Goal: Information Seeking & Learning: Find contact information

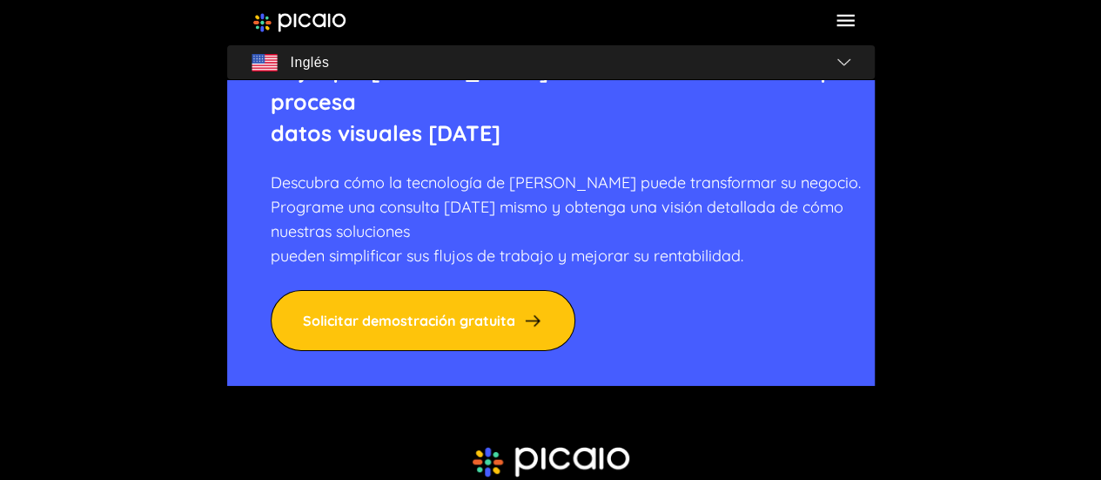
scroll to position [6756, 0]
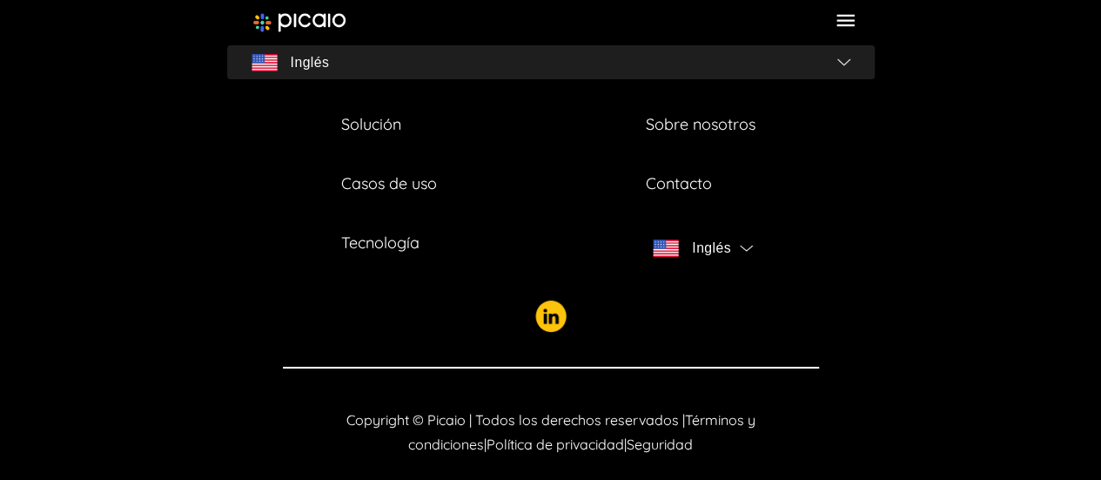
click at [846, 22] on icon at bounding box center [846, 21] width 24 height 24
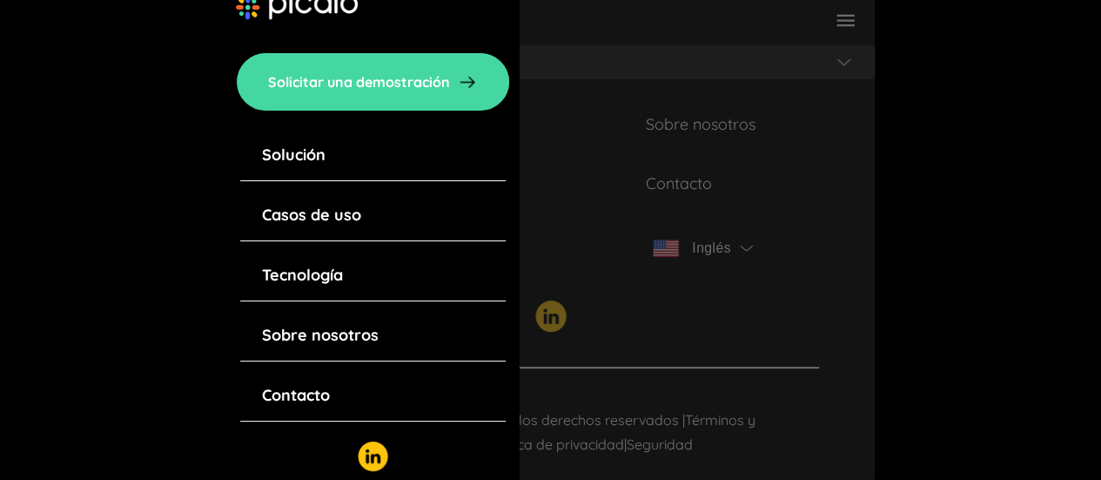
click at [334, 227] on link "Casos de uso" at bounding box center [311, 215] width 99 height 24
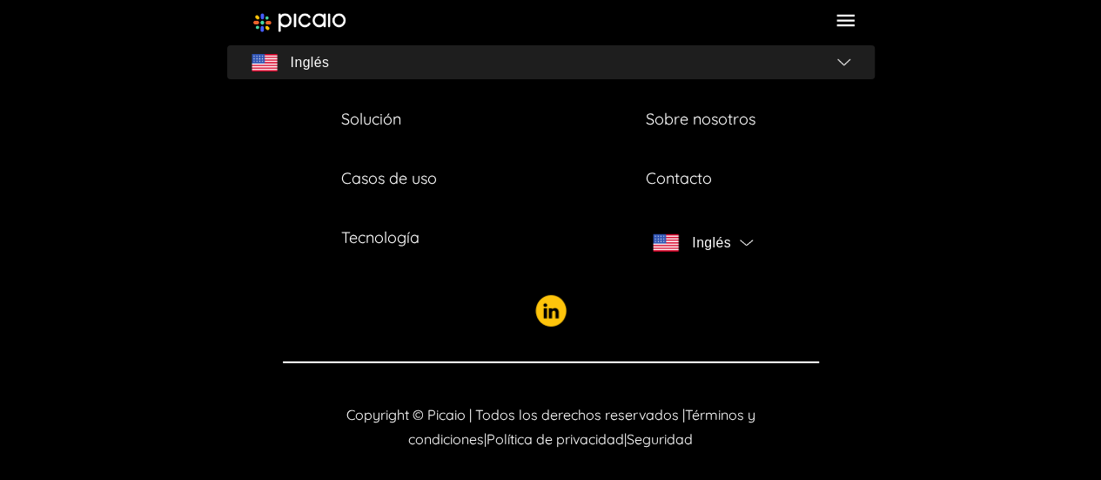
scroll to position [2385, 0]
click at [834, 22] on icon at bounding box center [846, 21] width 24 height 24
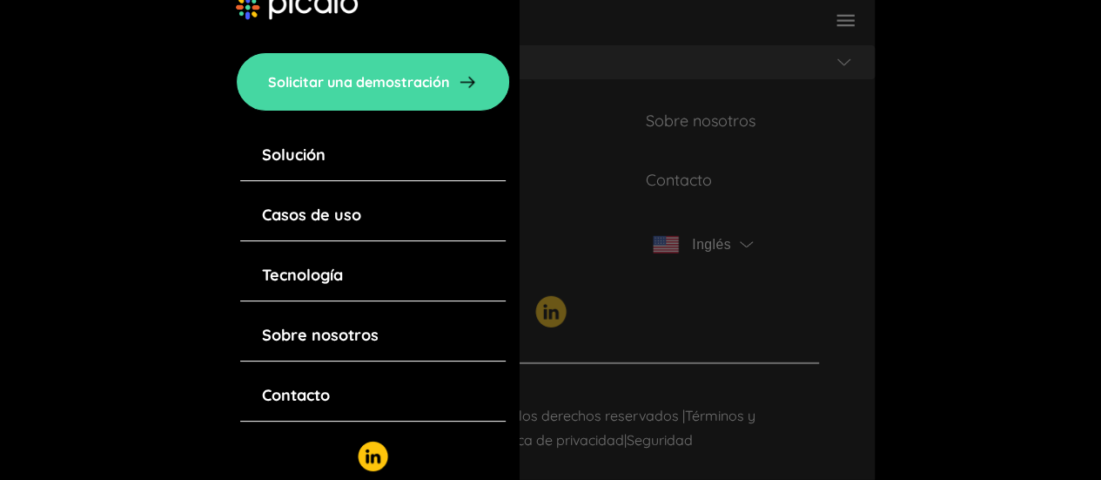
scroll to position [2386, 0]
click at [326, 347] on link "Sobre nosotros" at bounding box center [320, 335] width 117 height 24
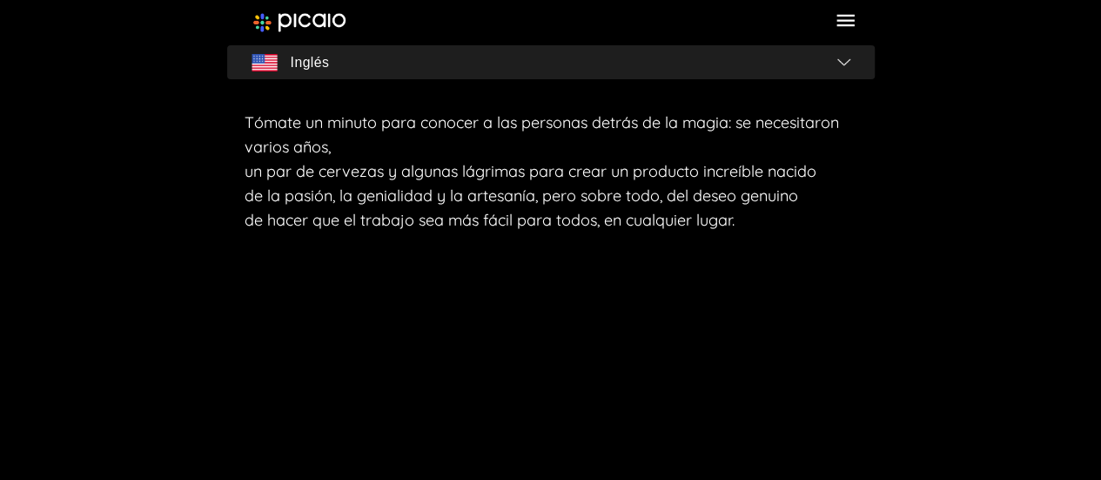
scroll to position [3048, 0]
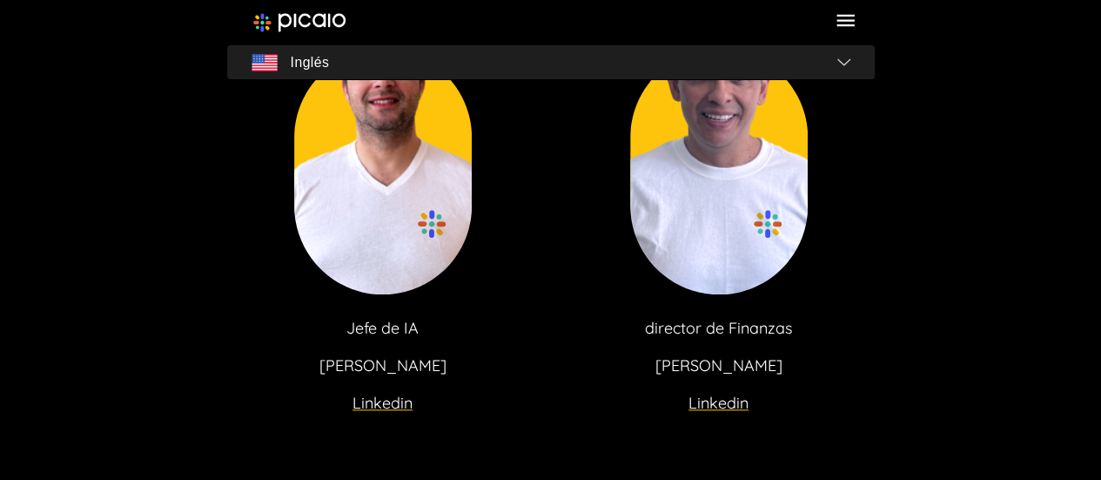
scroll to position [3918, 0]
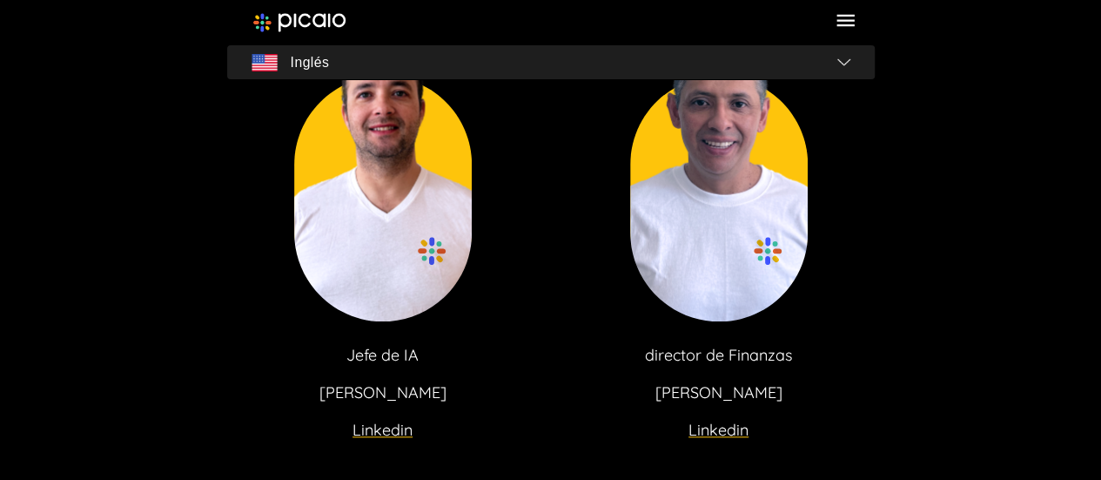
click at [723, 428] on font "Linkedin" at bounding box center [719, 430] width 60 height 20
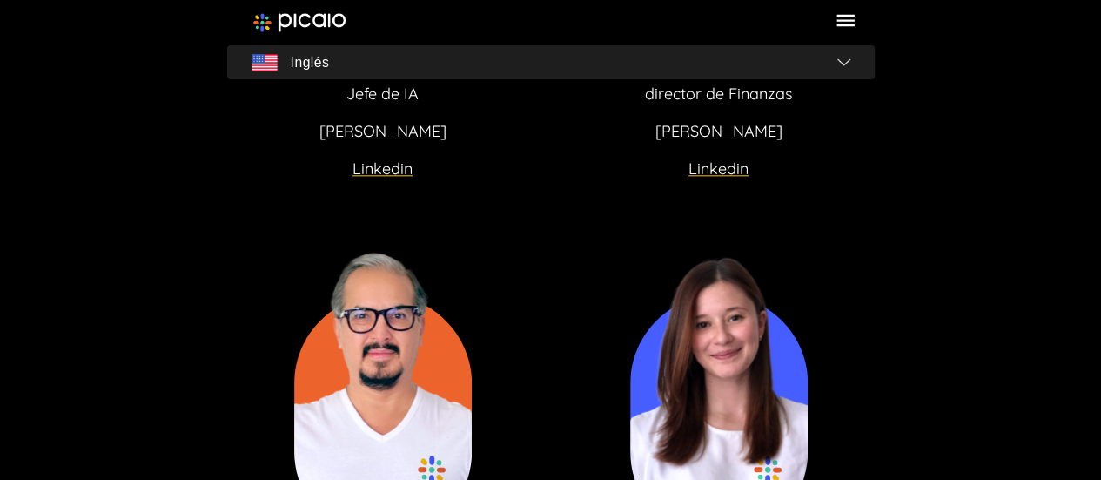
scroll to position [4441, 0]
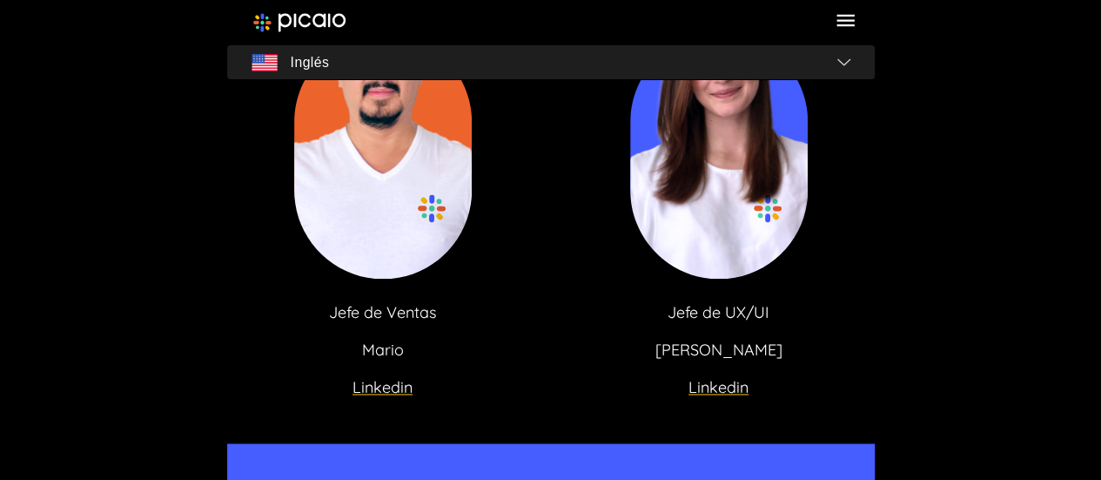
click at [714, 387] on font "Linkedin" at bounding box center [719, 387] width 60 height 20
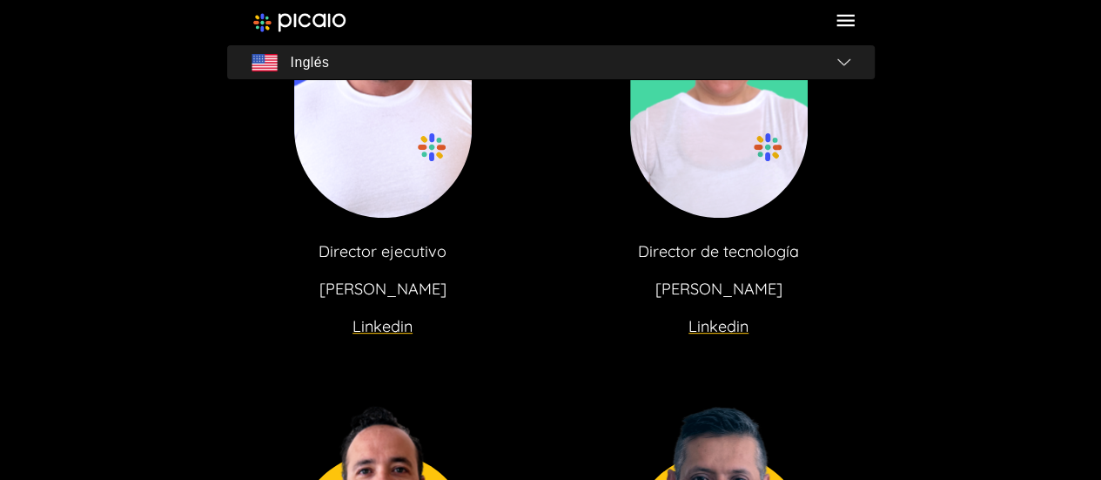
scroll to position [3570, 0]
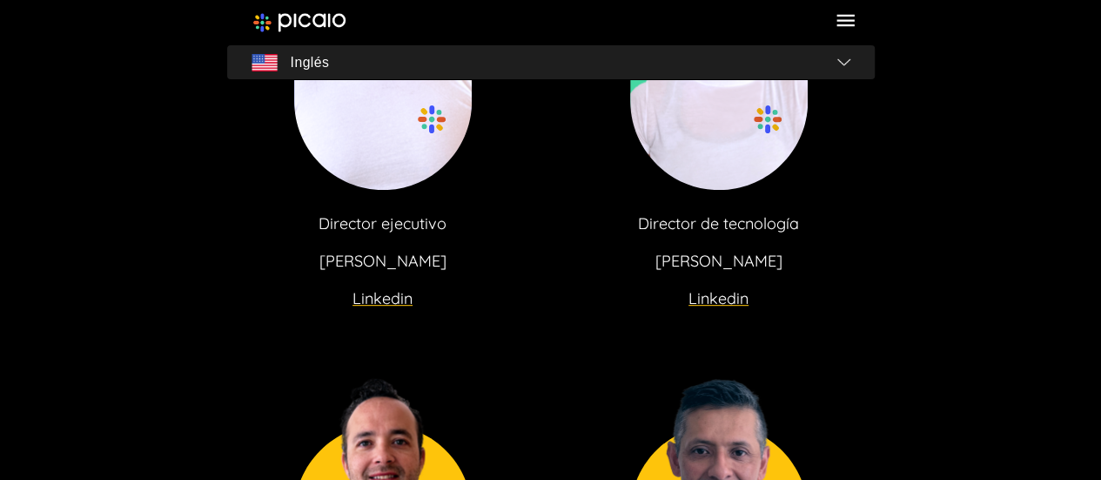
click at [395, 289] on font "Linkedin" at bounding box center [383, 298] width 60 height 20
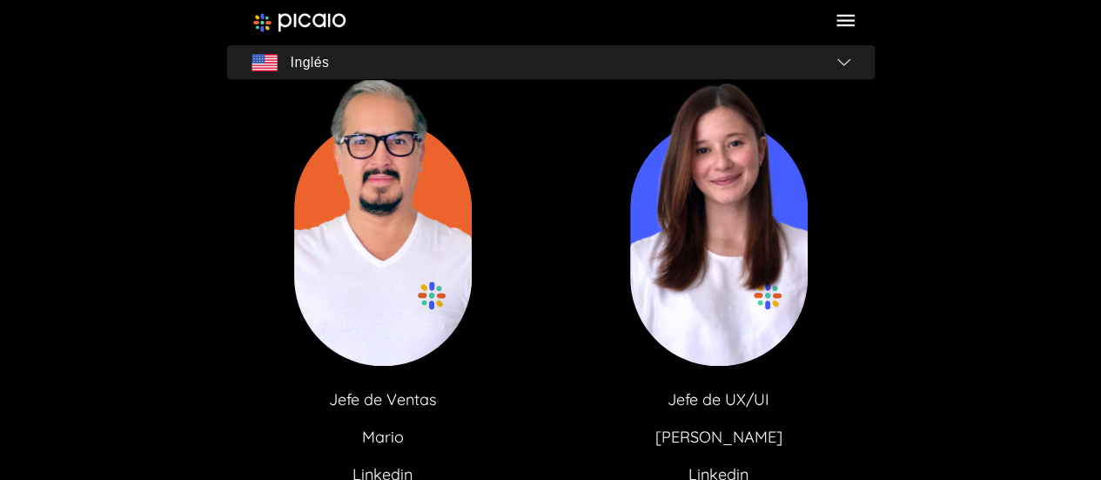
scroll to position [4441, 0]
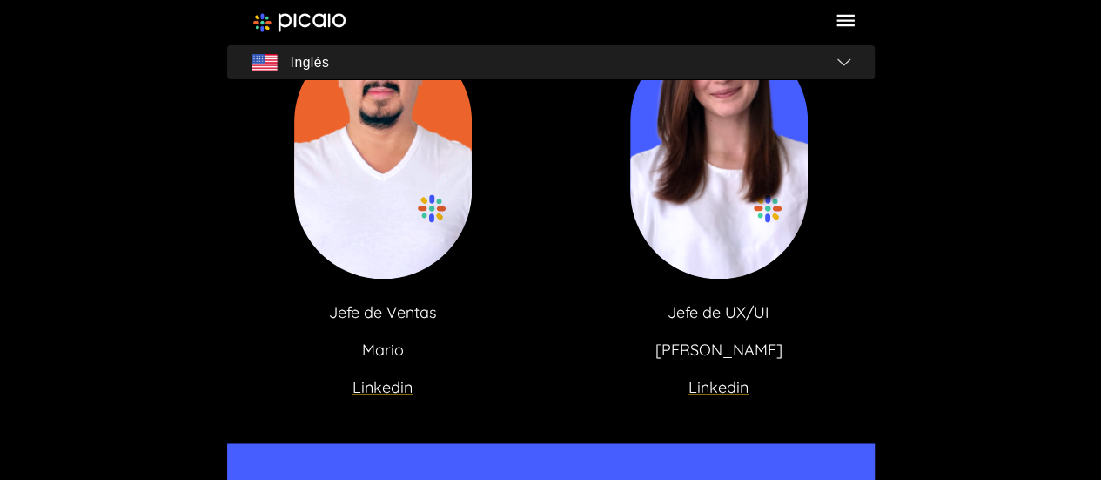
click at [374, 381] on font "Linkedin" at bounding box center [383, 387] width 60 height 20
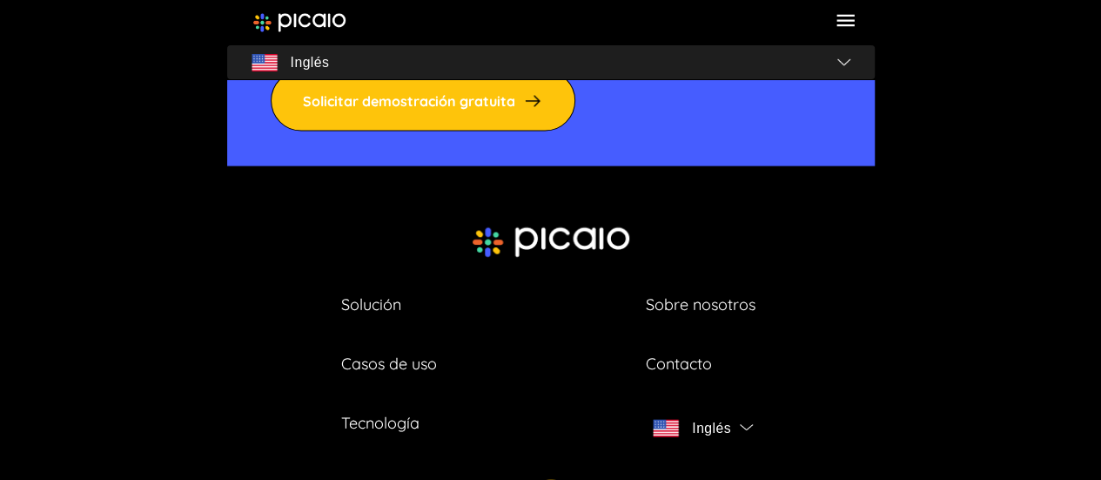
scroll to position [5130, 0]
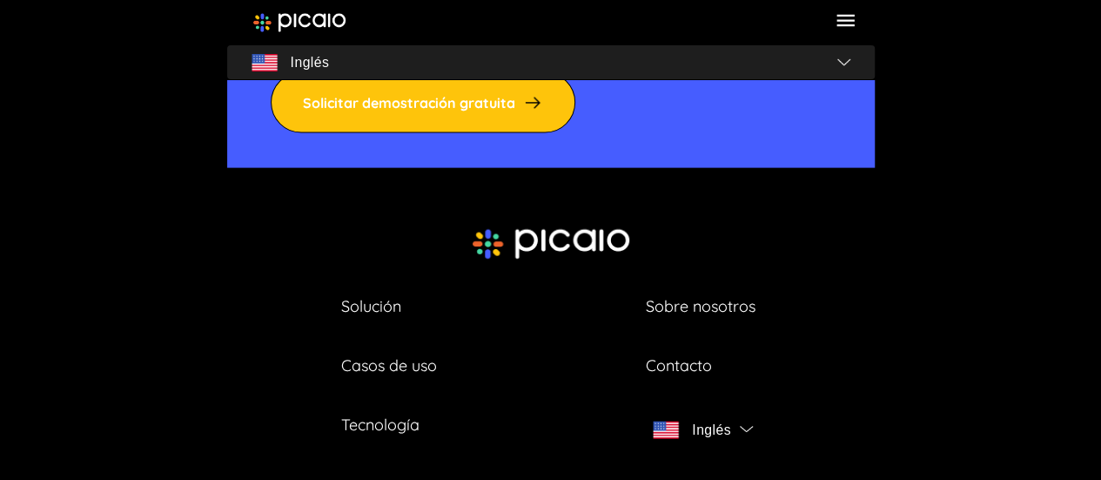
click at [403, 355] on font "Casos de uso" at bounding box center [389, 365] width 96 height 20
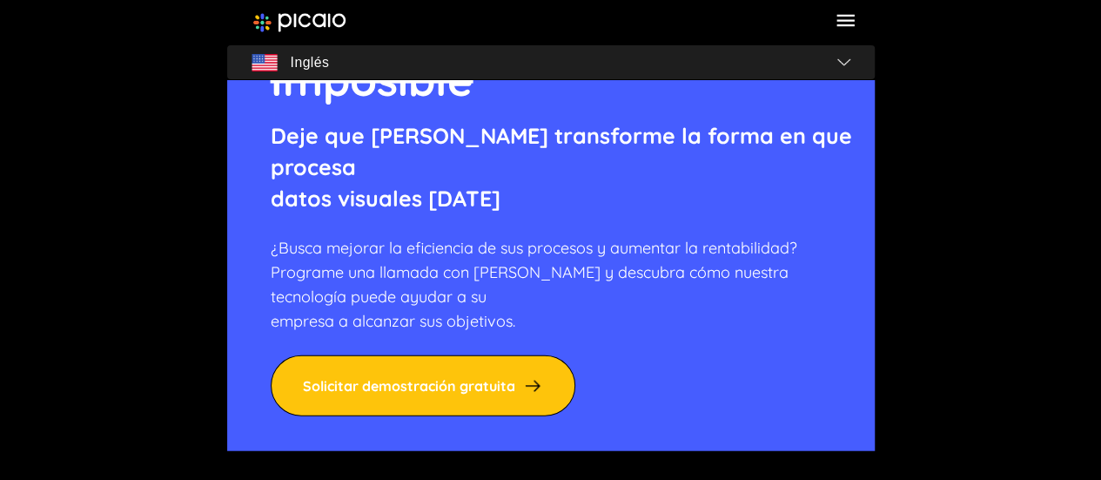
scroll to position [1916, 0]
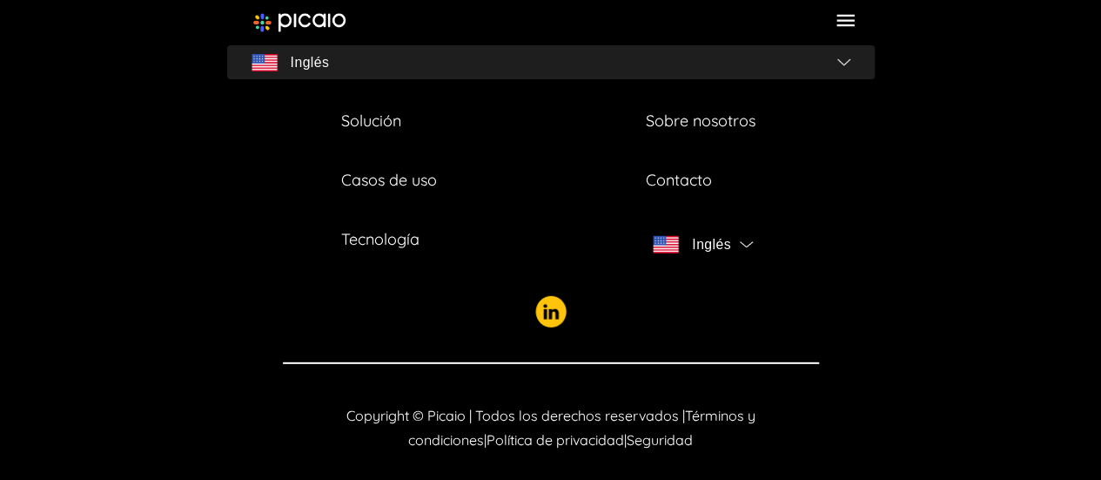
scroll to position [2386, 0]
click at [558, 430] on font "Política de privacidad" at bounding box center [556, 438] width 138 height 17
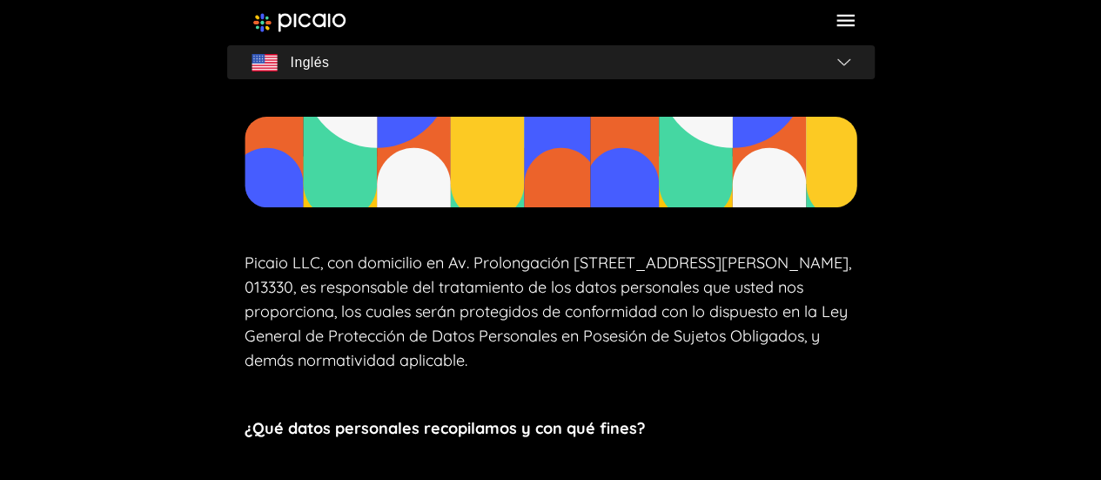
scroll to position [174, 0]
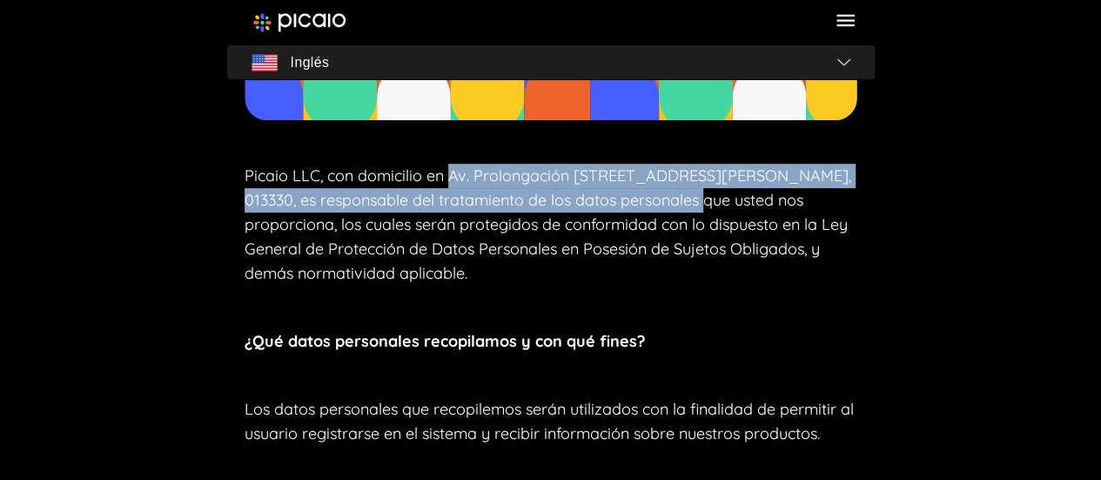
drag, startPoint x: 690, startPoint y: 199, endPoint x: 447, endPoint y: 175, distance: 244.2
click at [447, 175] on font "Picaio LLC, con domicilio en Av. Prolongación [STREET_ADDRESS][PERSON_NAME], 01…" at bounding box center [548, 224] width 607 height 118
copy font "Av. Prolongación [STREET_ADDRESS][PERSON_NAME]"
